Goal: Task Accomplishment & Management: Manage account settings

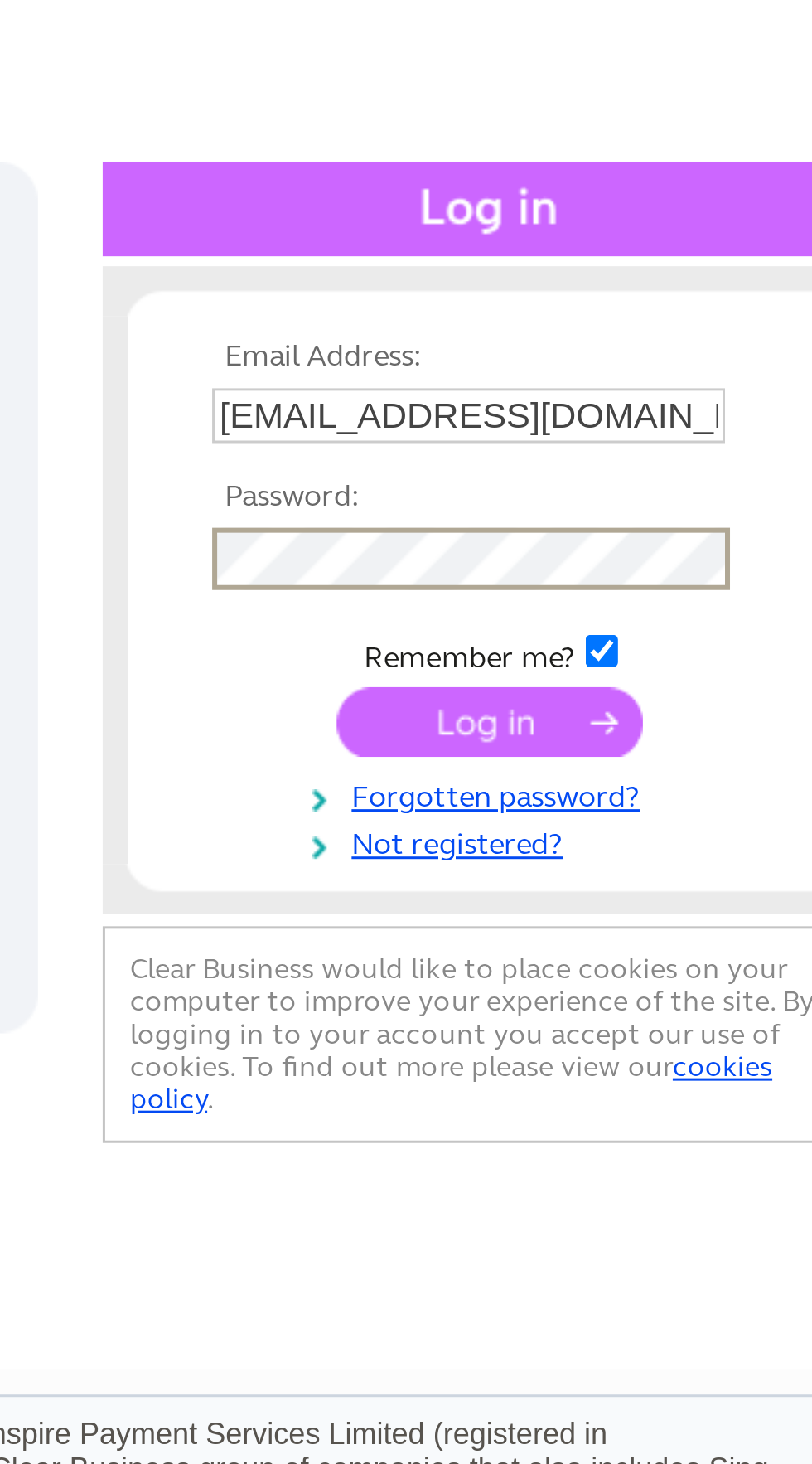
click at [679, 372] on input "submit" at bounding box center [675, 373] width 102 height 23
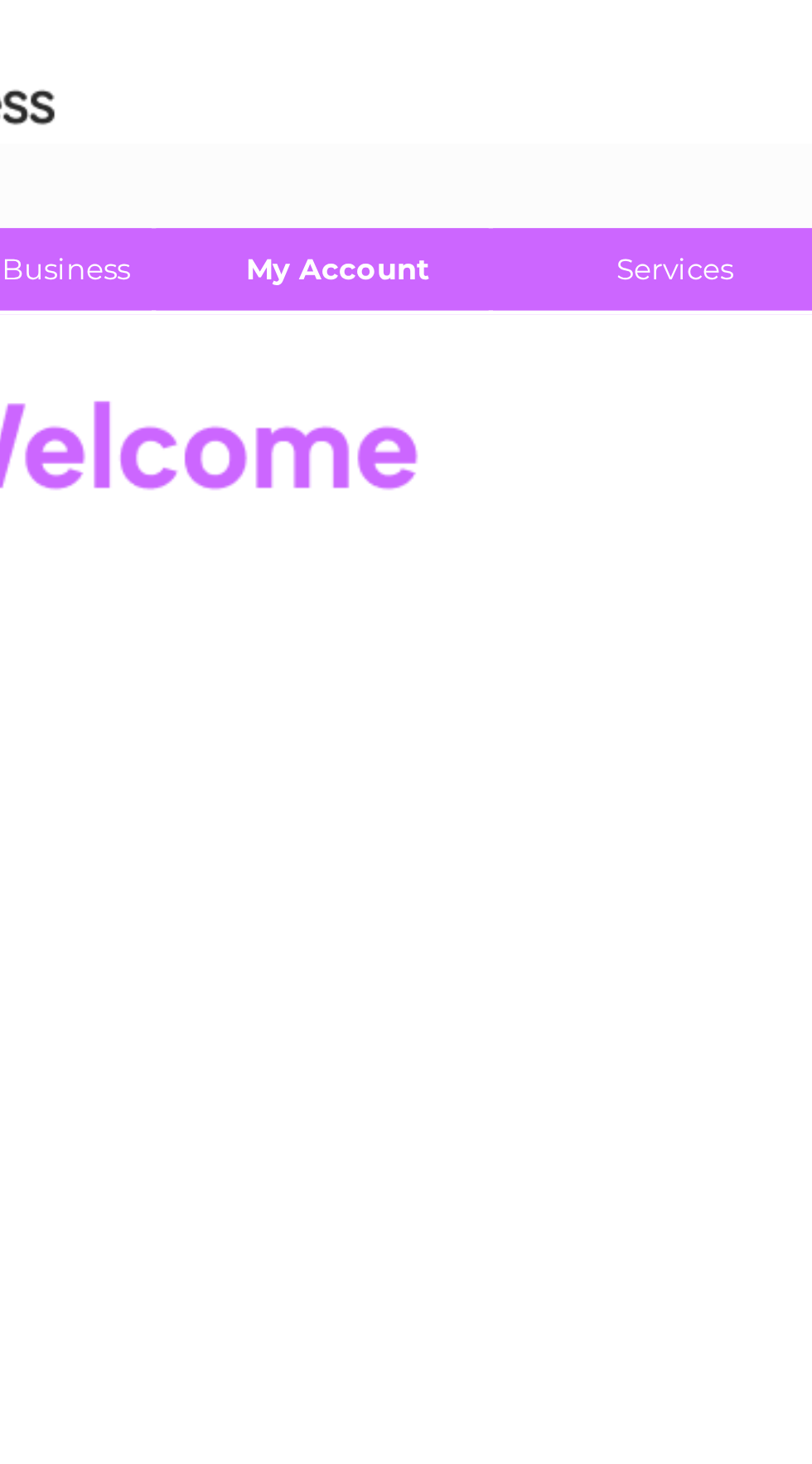
click at [216, 134] on link "My Account" at bounding box center [218, 140] width 137 height 31
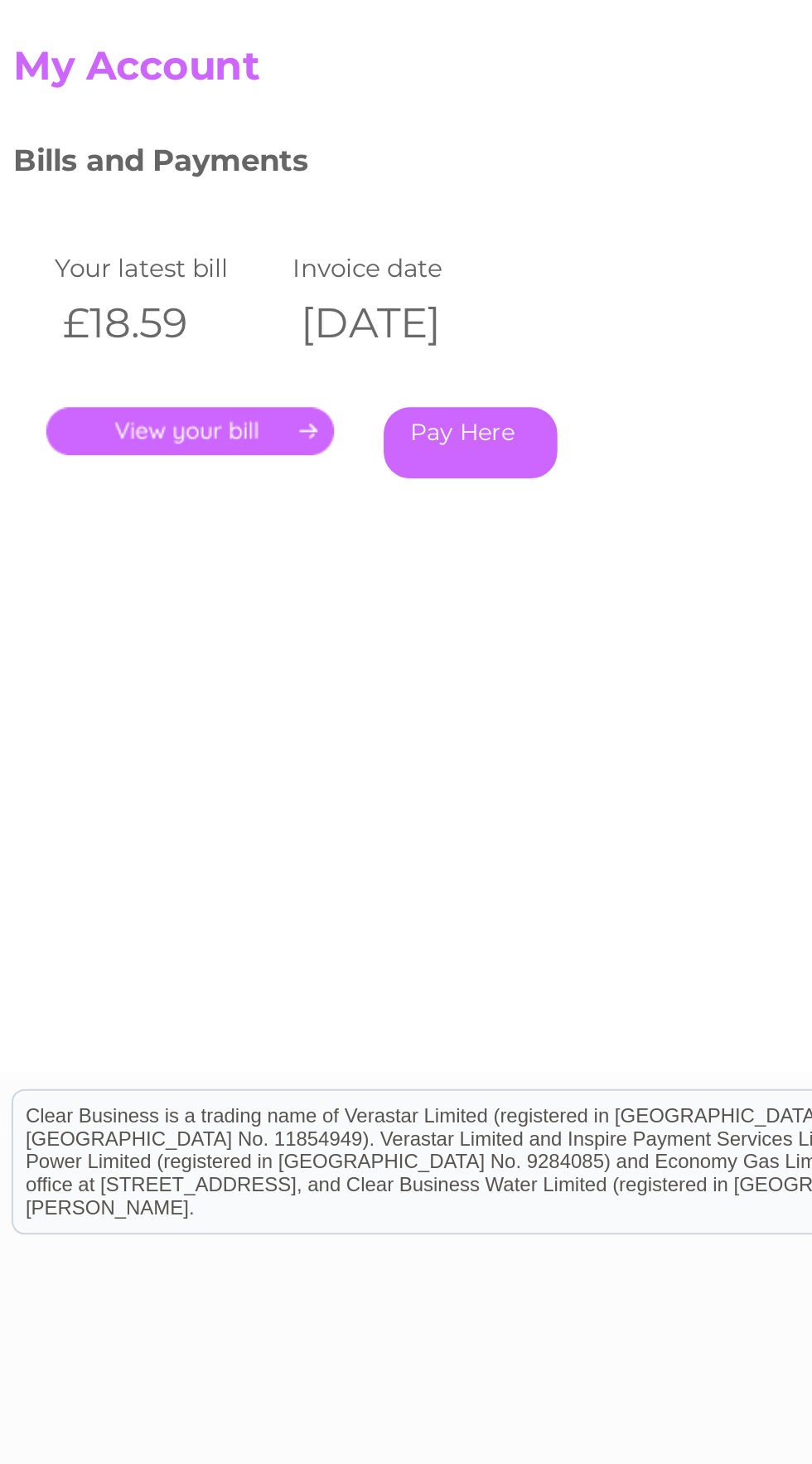
click at [109, 386] on link "." at bounding box center [105, 385] width 145 height 24
